Goal: Task Accomplishment & Management: Manage account settings

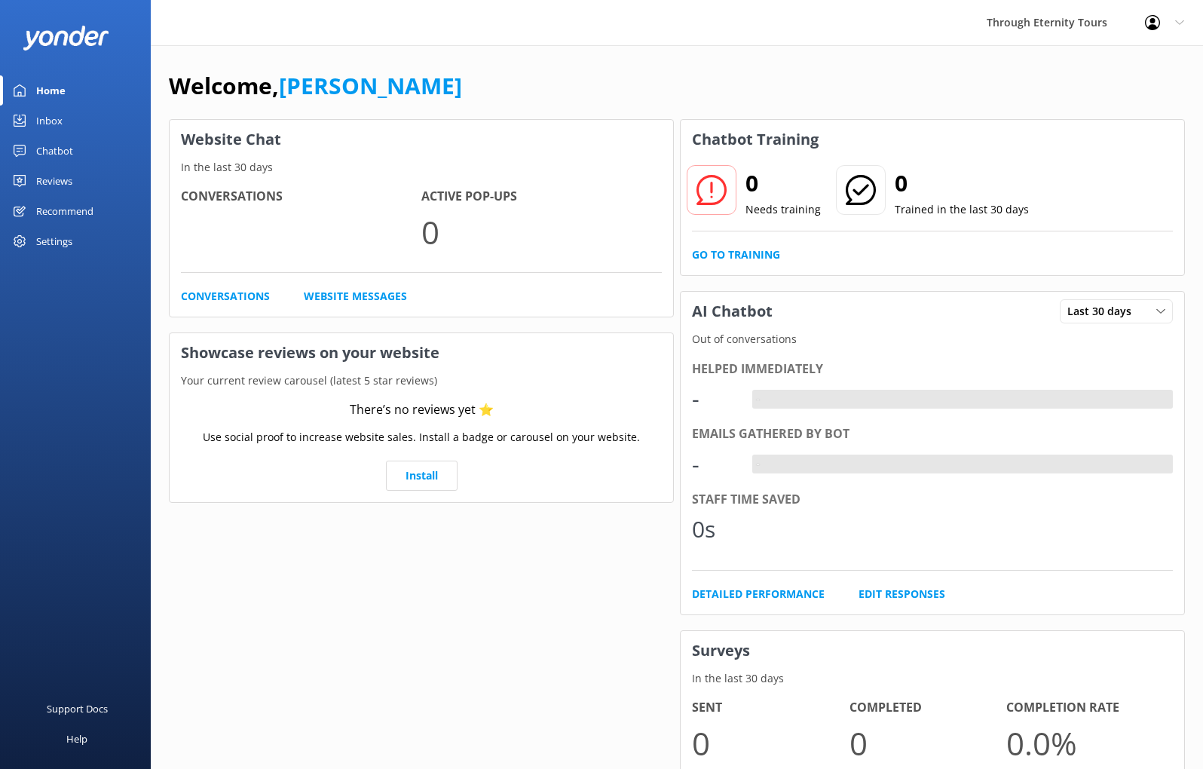
click at [1171, 18] on div "Profile Settings Logout" at bounding box center [1164, 22] width 77 height 45
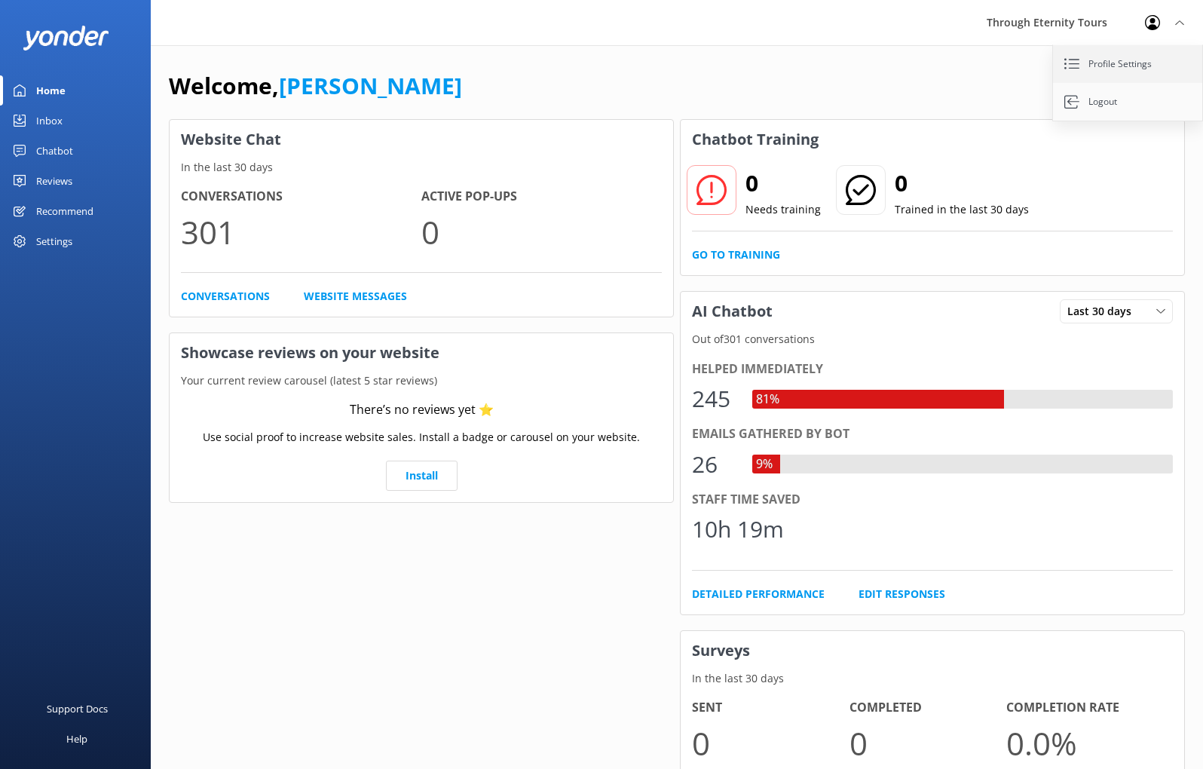
click at [1122, 64] on link "Profile Settings" at bounding box center [1128, 64] width 151 height 38
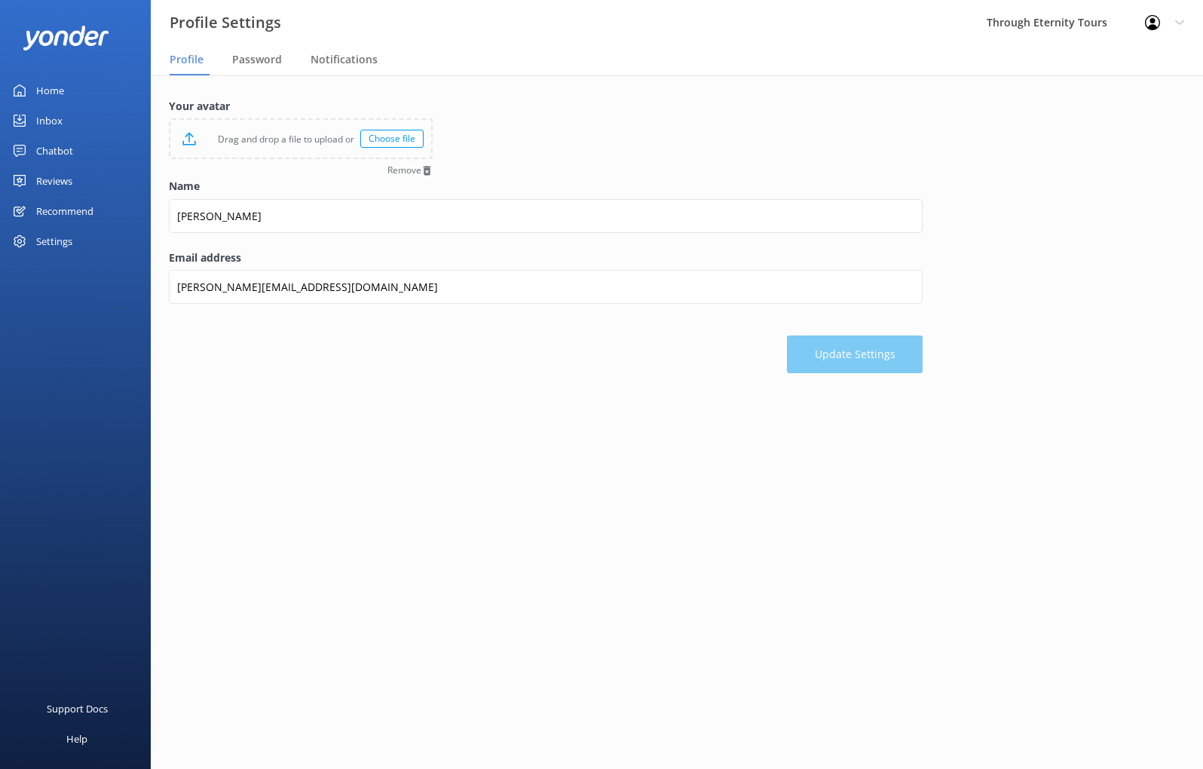
click at [64, 240] on div "Settings" at bounding box center [54, 241] width 36 height 30
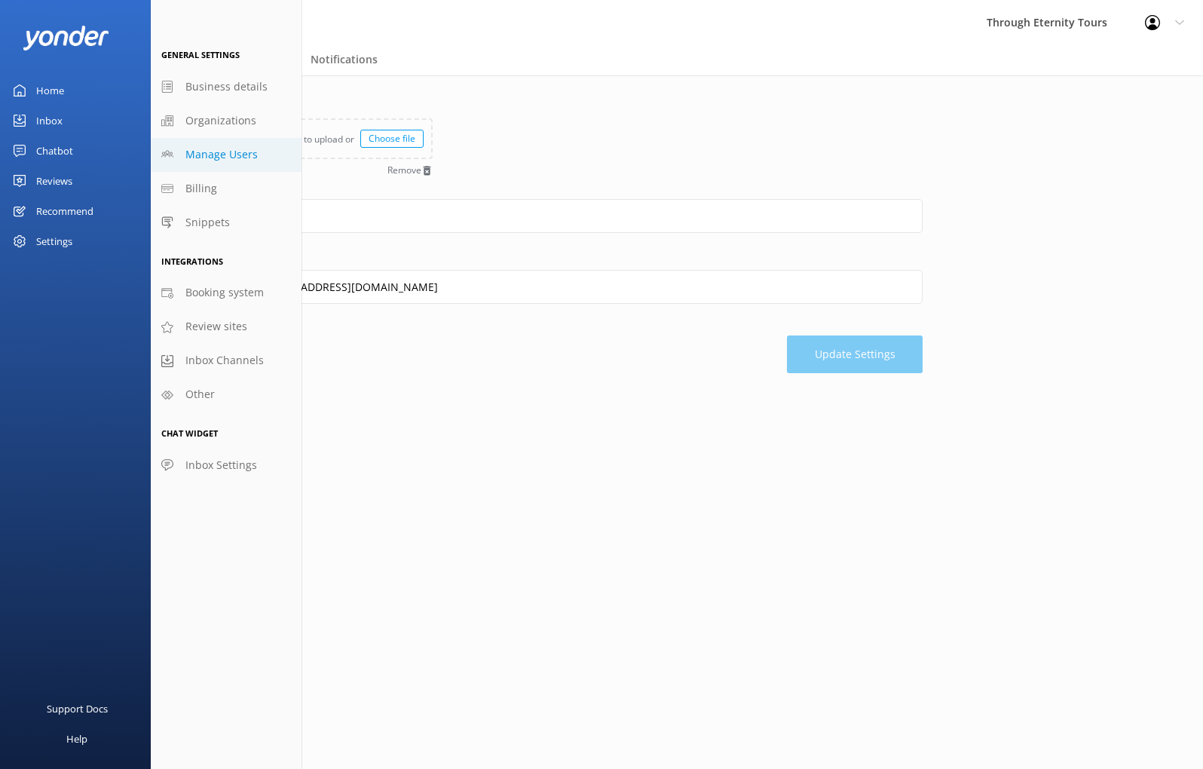
click at [212, 162] on span "Manage Users" at bounding box center [221, 154] width 72 height 17
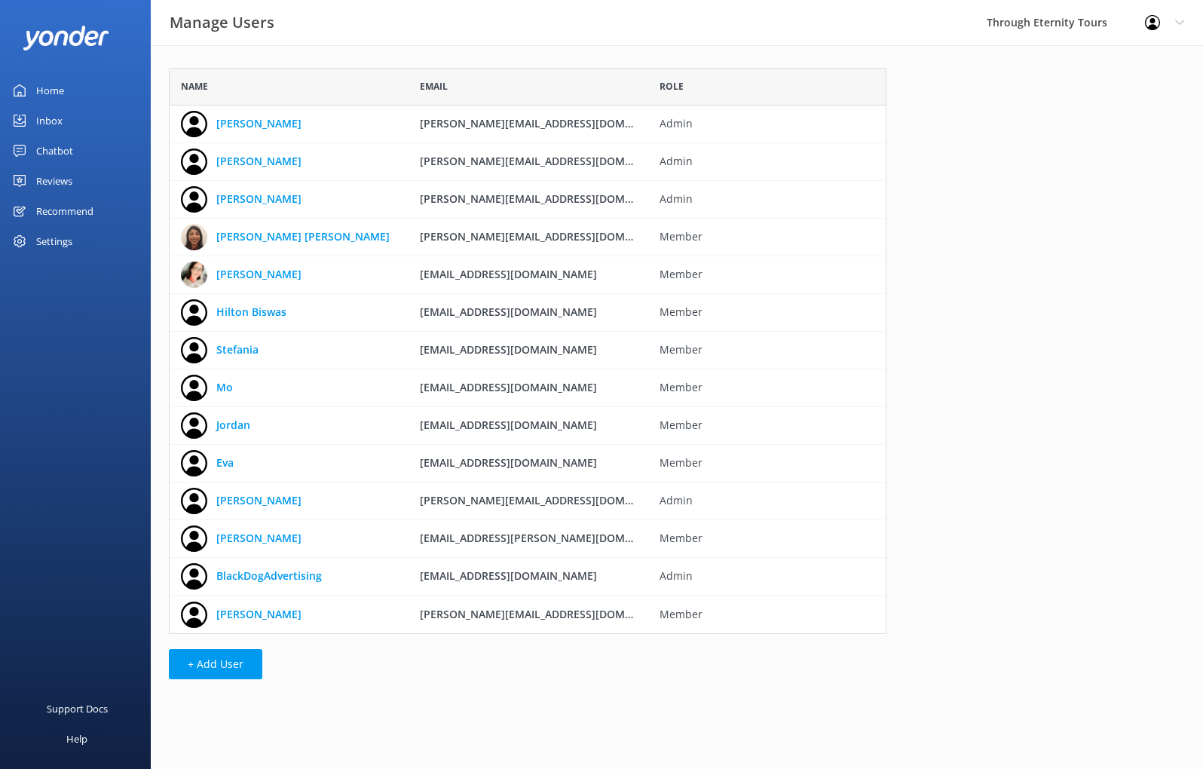
scroll to position [566, 718]
click at [256, 237] on link "[PERSON_NAME] [PERSON_NAME]" at bounding box center [302, 236] width 173 height 17
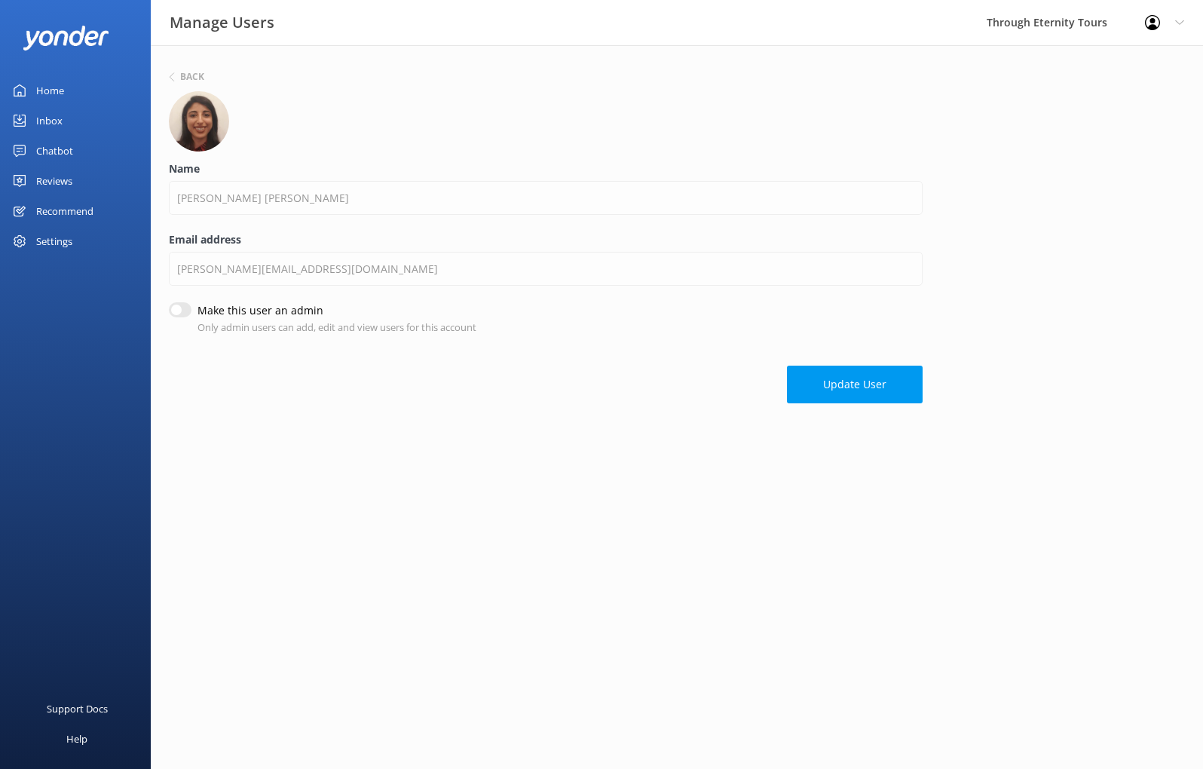
click at [1168, 19] on div at bounding box center [1157, 22] width 24 height 15
click at [660, 151] on div at bounding box center [546, 121] width 754 height 60
click at [176, 75] on div "Back" at bounding box center [186, 76] width 35 height 9
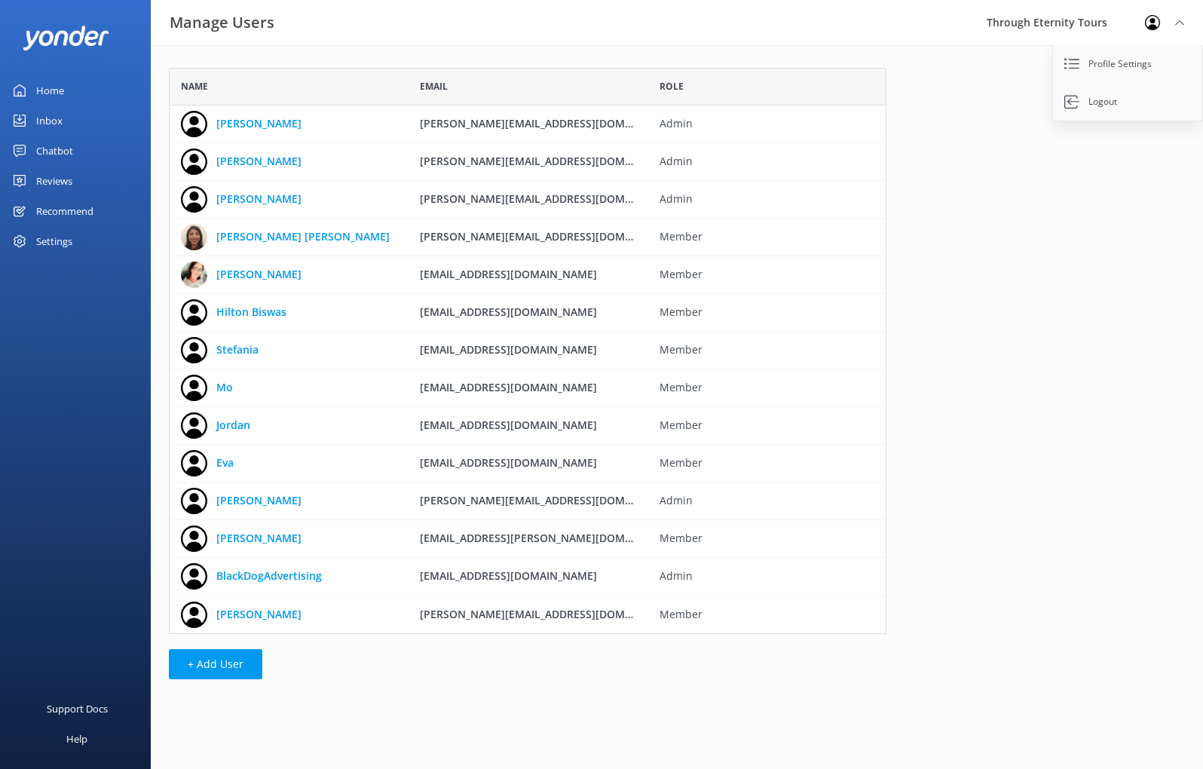
scroll to position [566, 718]
click at [902, 237] on use "grid" at bounding box center [900, 237] width 10 height 13
click at [904, 237] on use "grid" at bounding box center [900, 237] width 10 height 13
click at [50, 93] on div "Home" at bounding box center [50, 90] width 28 height 30
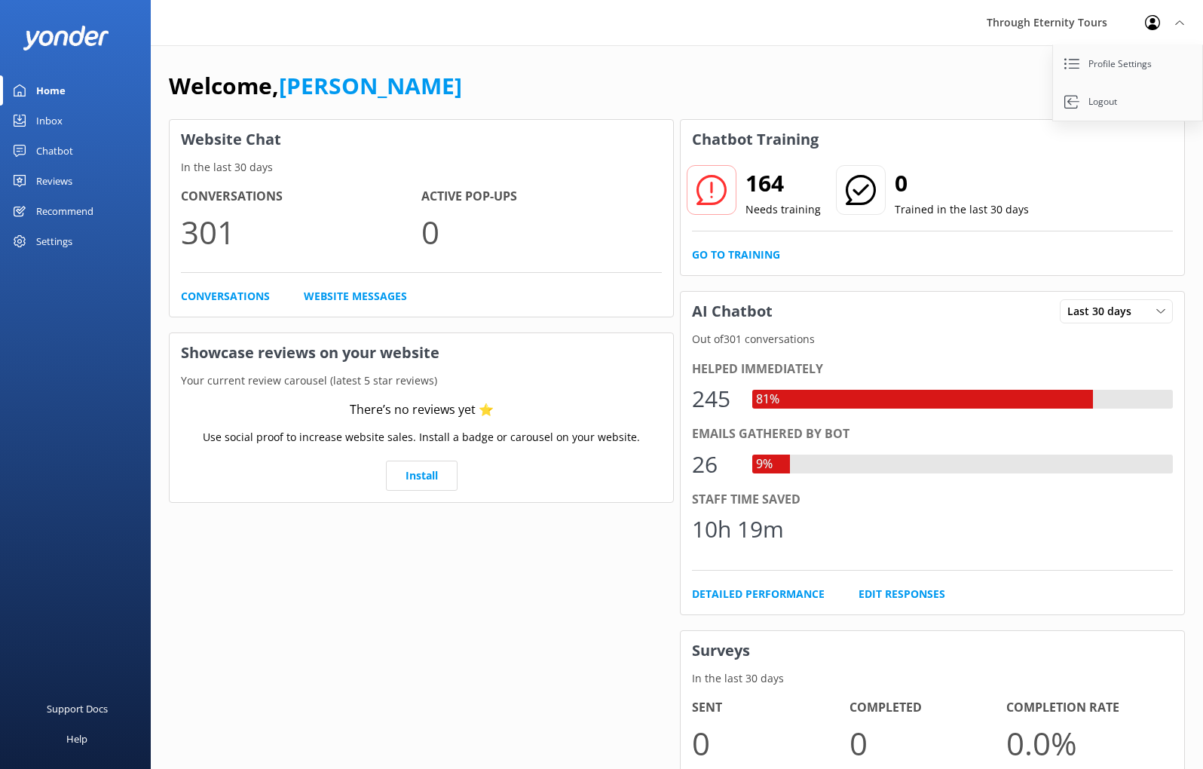
click at [49, 243] on div "Settings" at bounding box center [54, 241] width 36 height 30
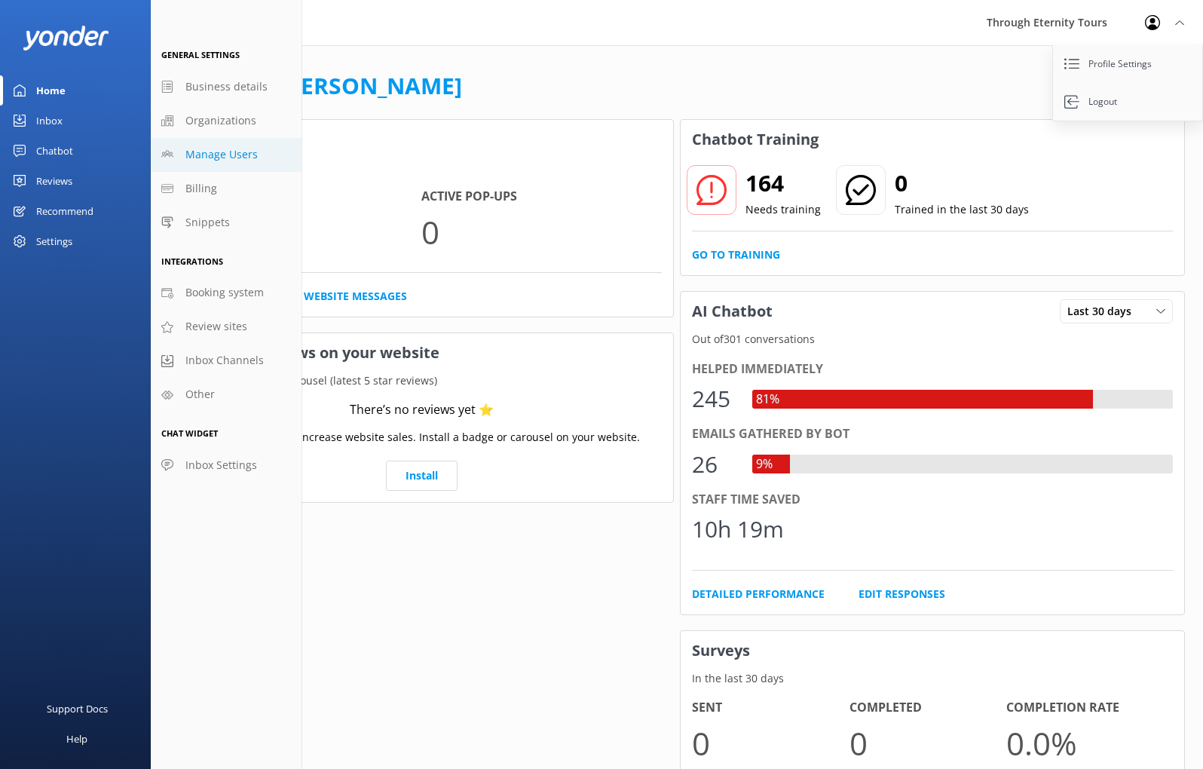
click at [234, 153] on span "Manage Users" at bounding box center [221, 154] width 72 height 17
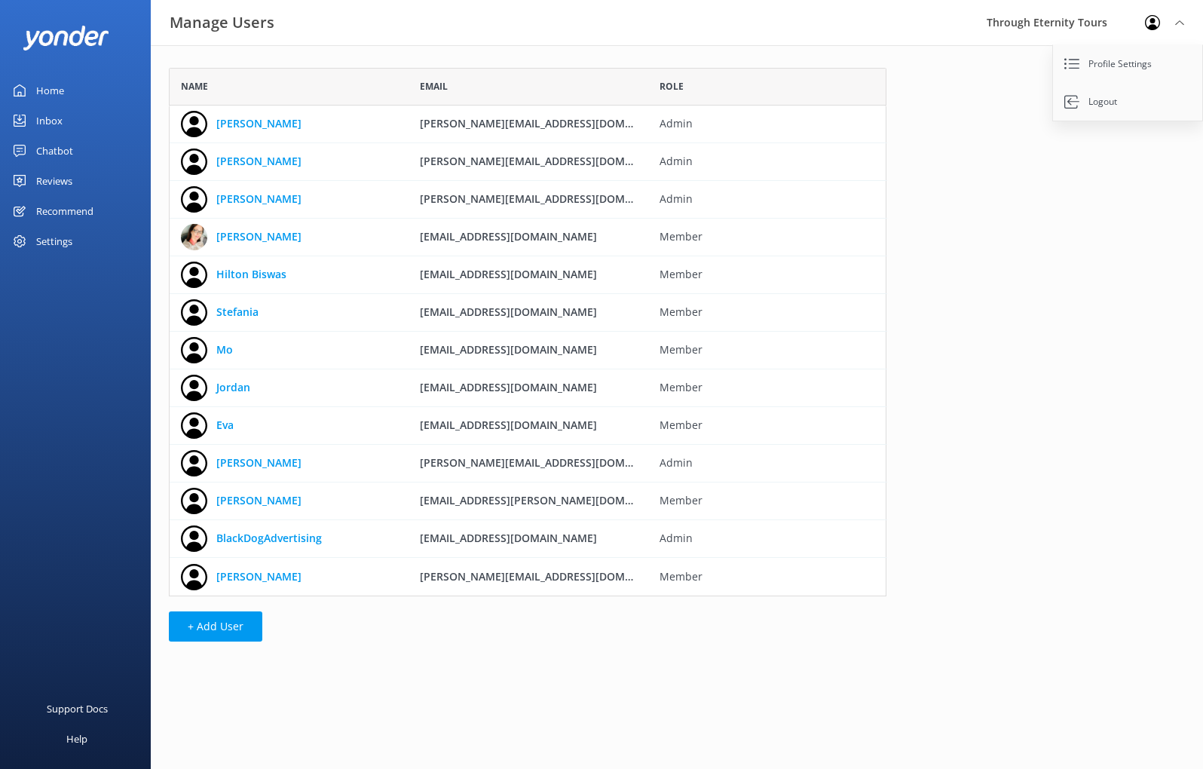
scroll to position [528, 718]
